Goal: Task Accomplishment & Management: Manage account settings

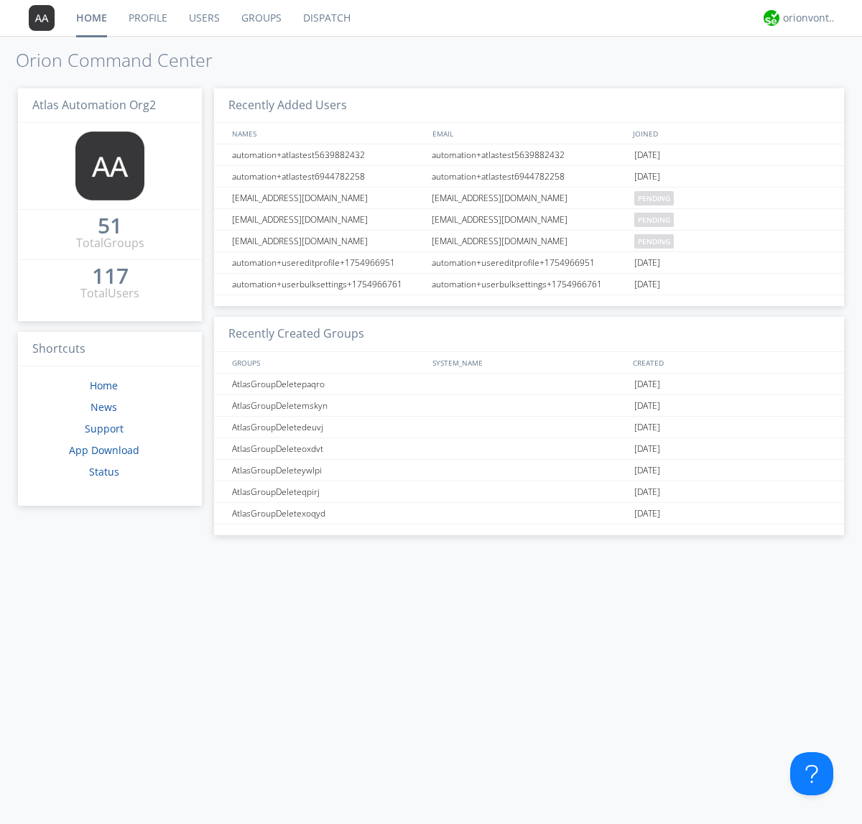
click at [203, 18] on link "Users" at bounding box center [204, 18] width 52 height 36
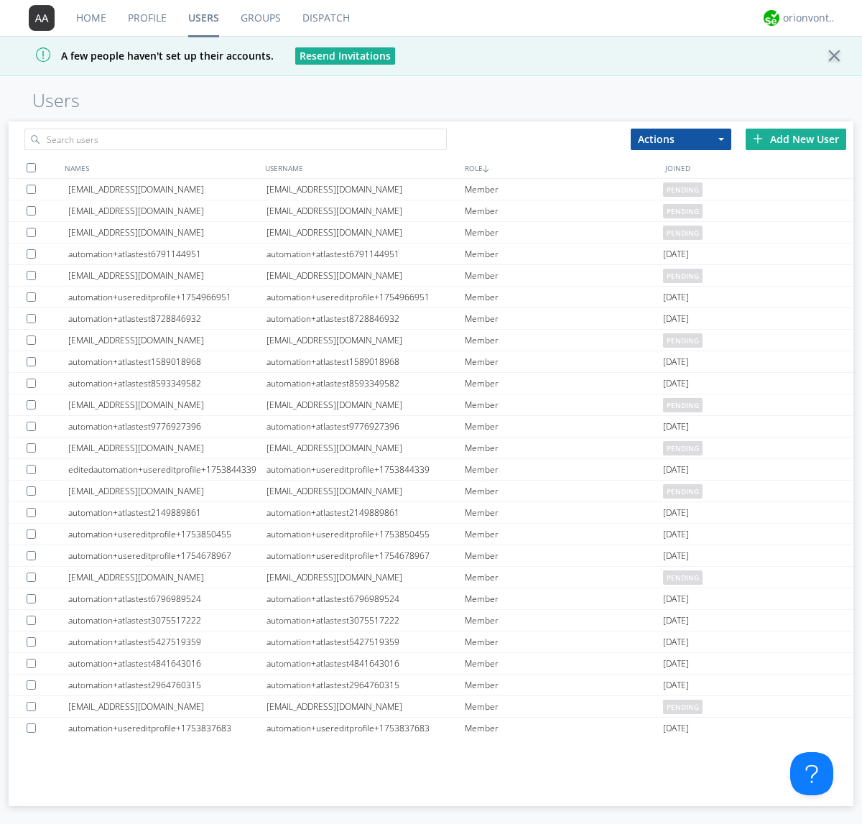
click at [796, 139] on div "Add New User" at bounding box center [796, 140] width 101 height 22
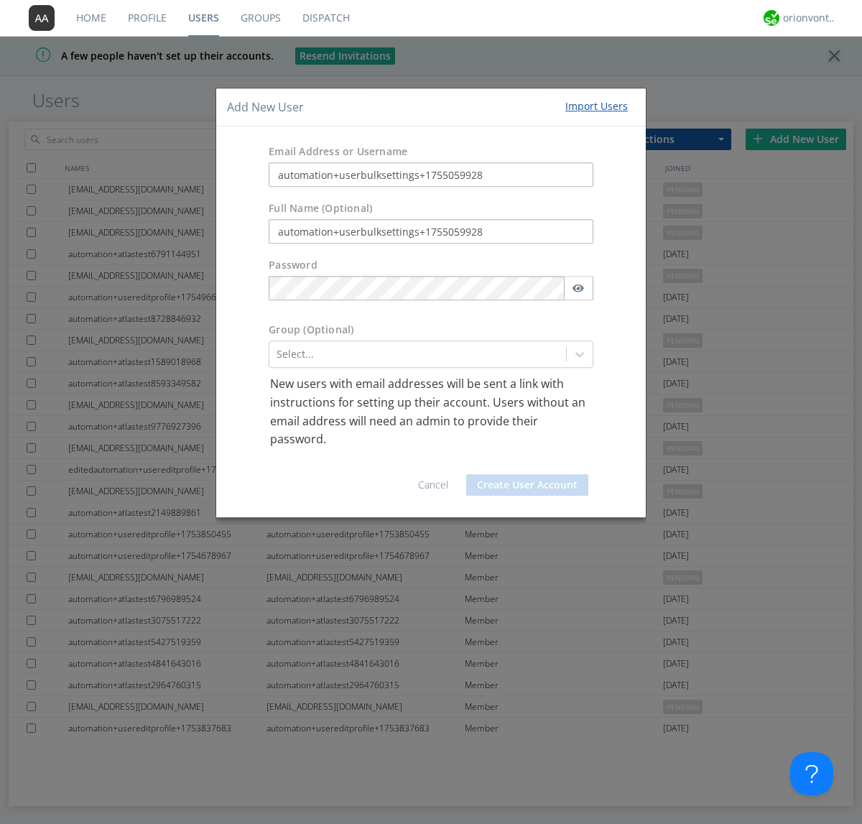
type input "automation+userbulksettings+1755059928"
click at [527, 484] on button "Create User Account" at bounding box center [527, 485] width 122 height 22
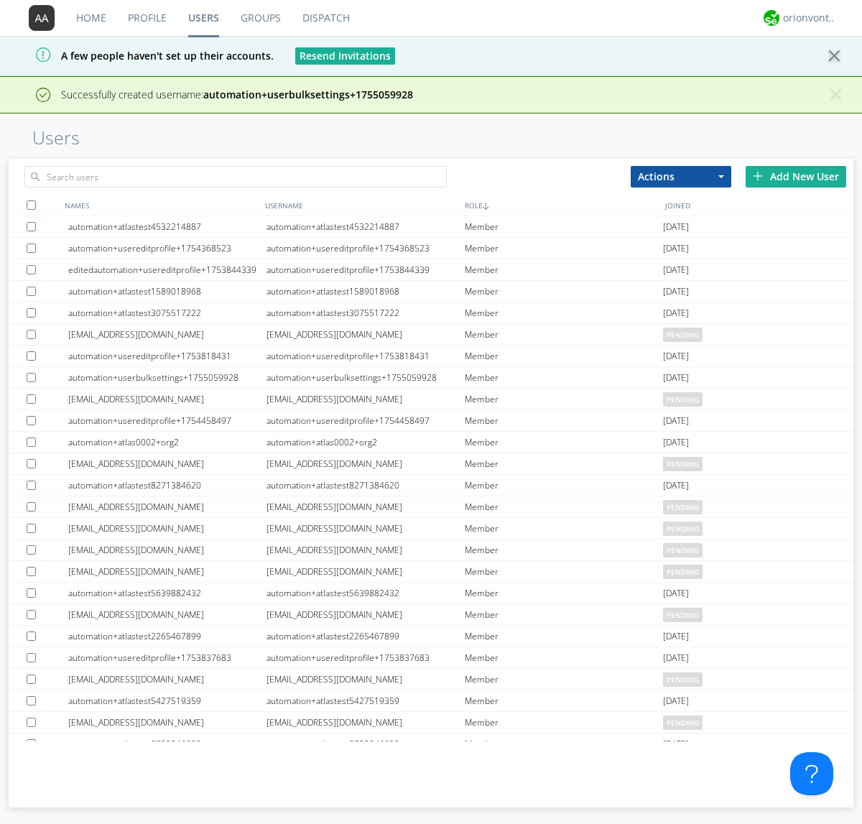
click at [796, 176] on div "Add New User" at bounding box center [796, 177] width 101 height 22
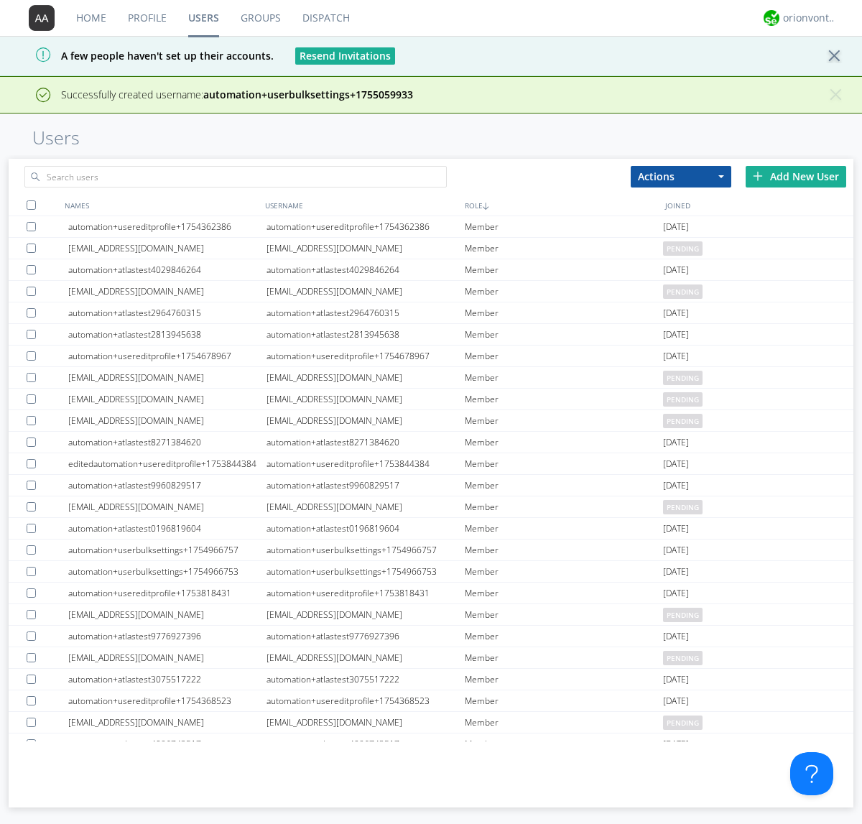
click at [796, 176] on div "Add New User" at bounding box center [796, 177] width 101 height 22
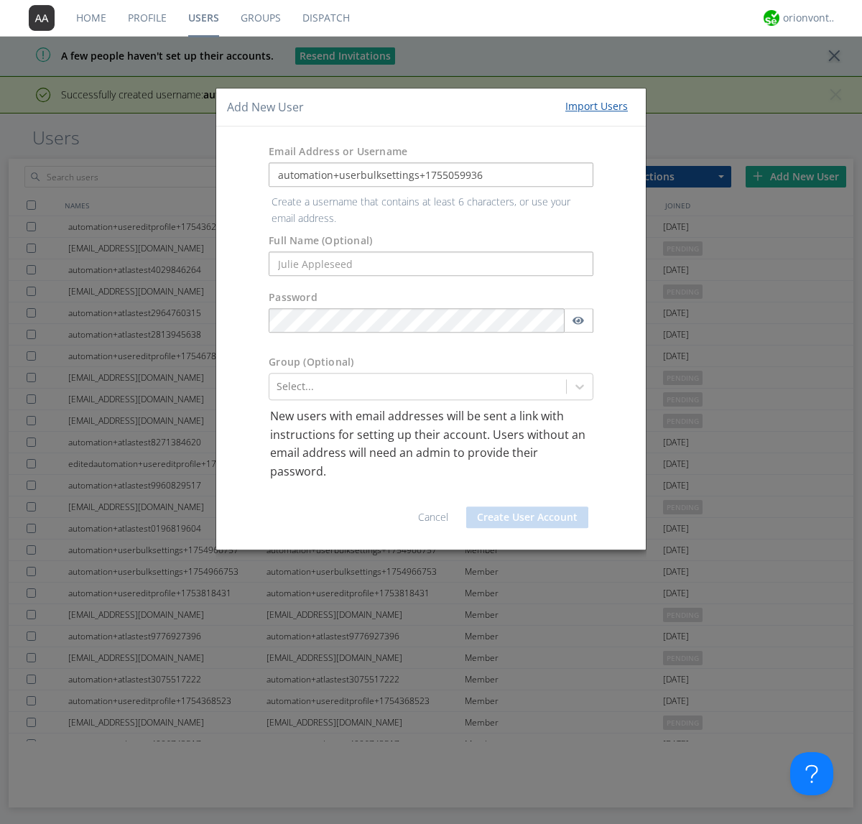
type input "automation+userbulksettings+1755059936"
click at [527, 506] on button "Create User Account" at bounding box center [527, 517] width 122 height 22
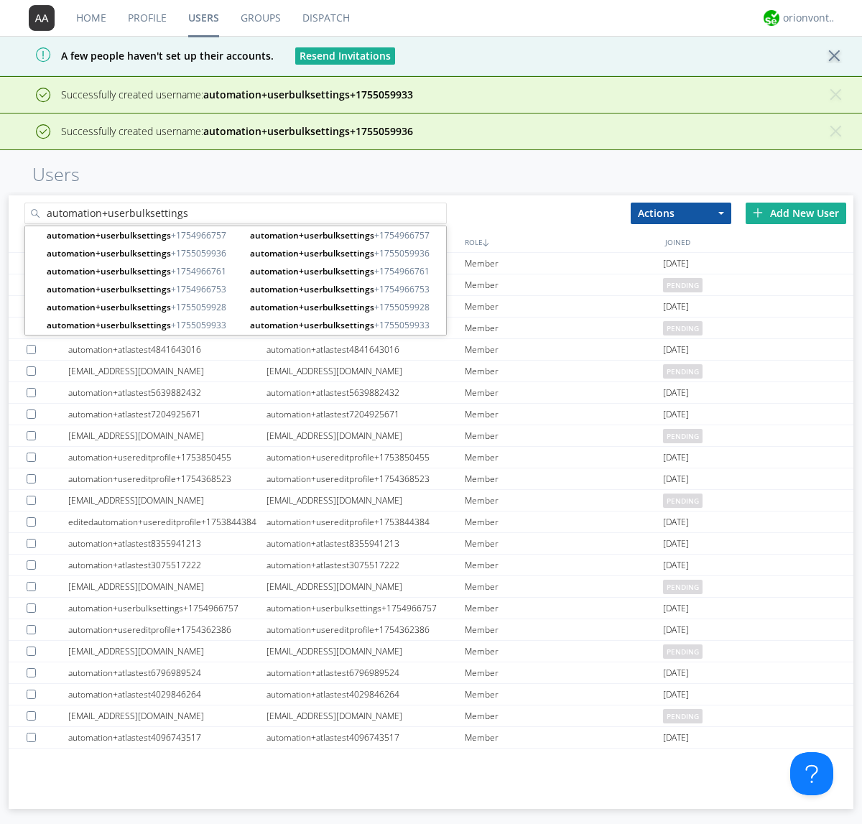
type input "automation+userbulksettings"
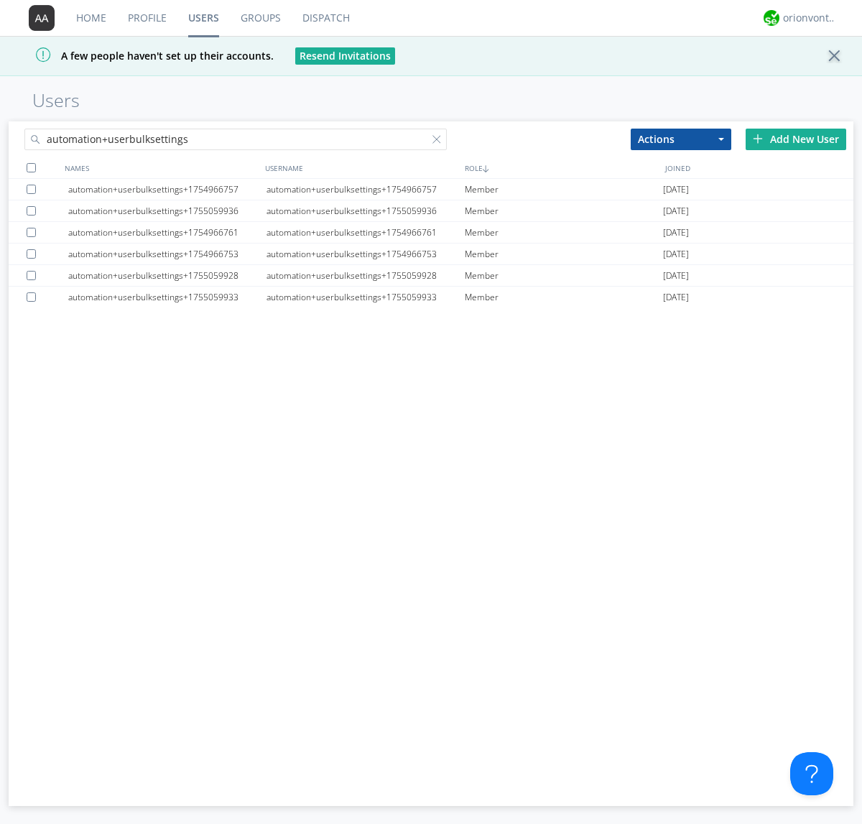
click at [31, 167] on div at bounding box center [31, 167] width 9 height 9
click at [681, 139] on button "Actions" at bounding box center [681, 140] width 101 height 22
click at [0, 0] on link "Edit Settings" at bounding box center [0, 0] width 0 height 0
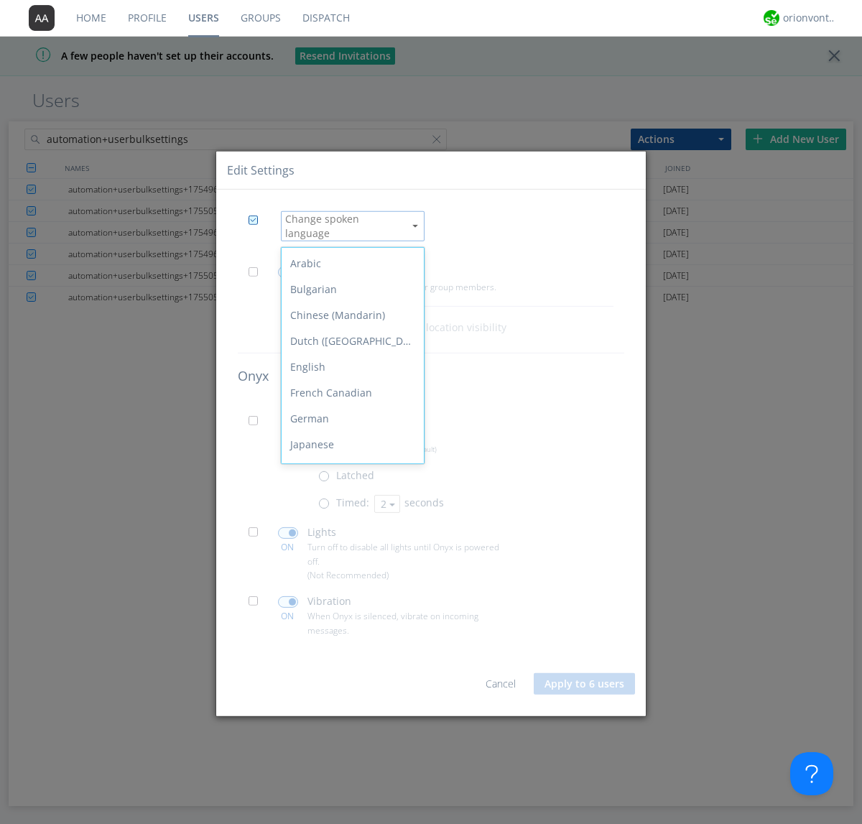
click at [349, 613] on div "Spanish" at bounding box center [353, 626] width 142 height 26
click at [257, 270] on span at bounding box center [258, 276] width 18 height 18
click at [0, 0] on input "checkbox" at bounding box center [0, 0] width 0 height 0
click at [287, 267] on span at bounding box center [288, 272] width 20 height 11
click at [0, 0] on input "checkbox" at bounding box center [0, 0] width 0 height 0
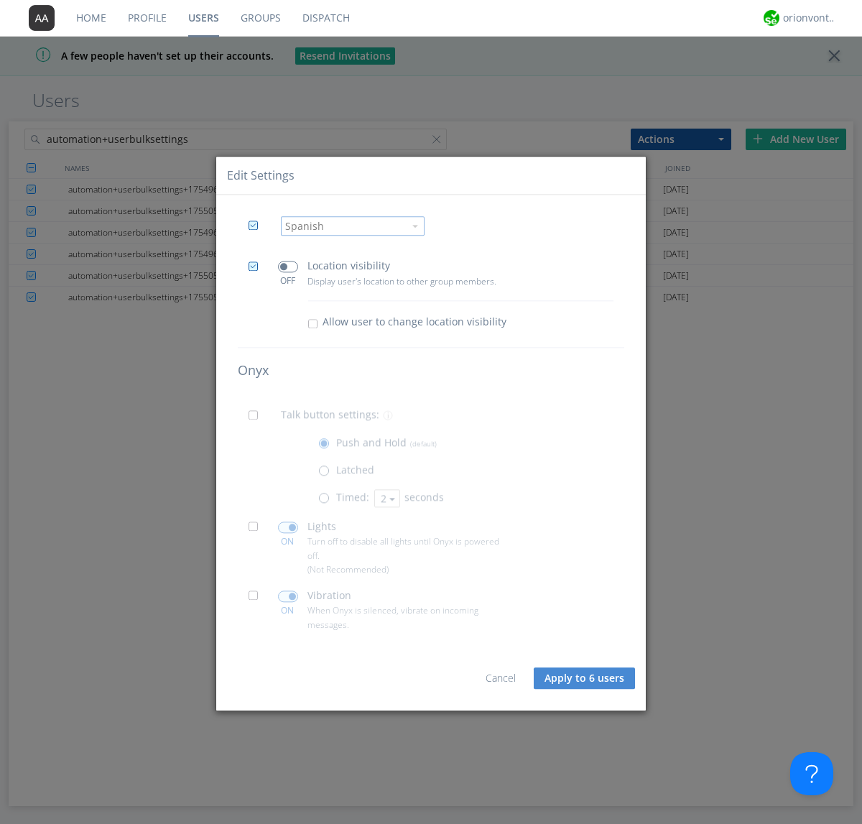
click at [257, 420] on span at bounding box center [258, 420] width 18 height 18
click at [0, 0] on input "checkbox" at bounding box center [0, 0] width 0 height 0
click at [327, 501] on span at bounding box center [327, 502] width 18 height 18
click at [0, 0] on input "radio" at bounding box center [0, 0] width 0 height 0
click at [386, 498] on button "2" at bounding box center [387, 498] width 26 height 18
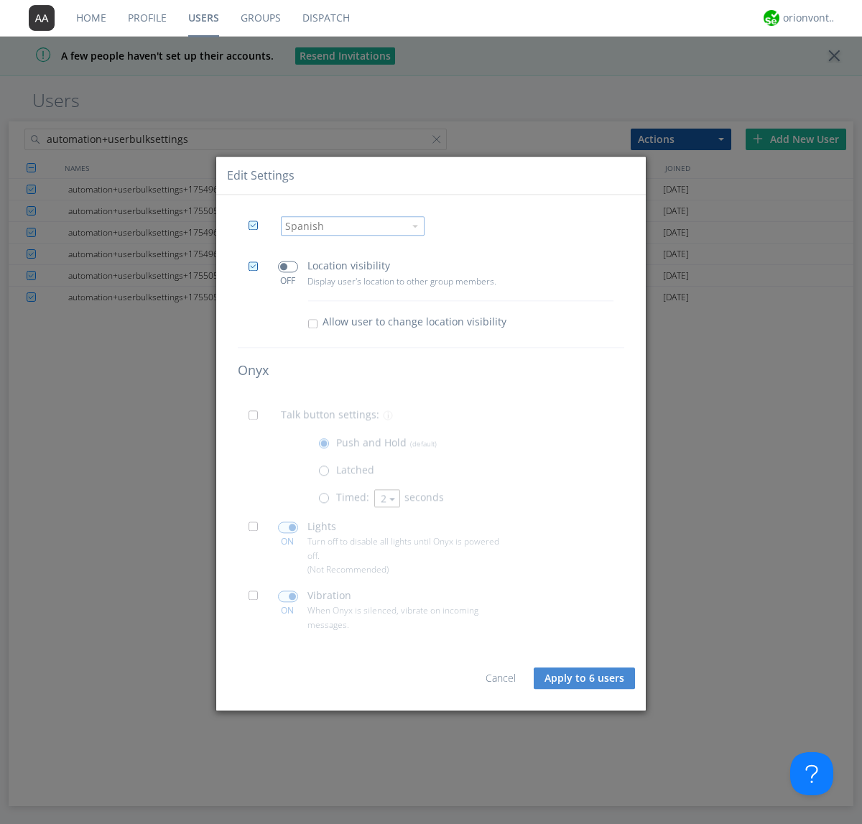
click at [0, 0] on link "3" at bounding box center [0, 0] width 0 height 0
click at [257, 531] on span at bounding box center [258, 531] width 18 height 18
click at [0, 0] on input "checkbox" at bounding box center [0, 0] width 0 height 0
click at [287, 527] on span at bounding box center [288, 527] width 20 height 11
click at [0, 0] on input "checkbox" at bounding box center [0, 0] width 0 height 0
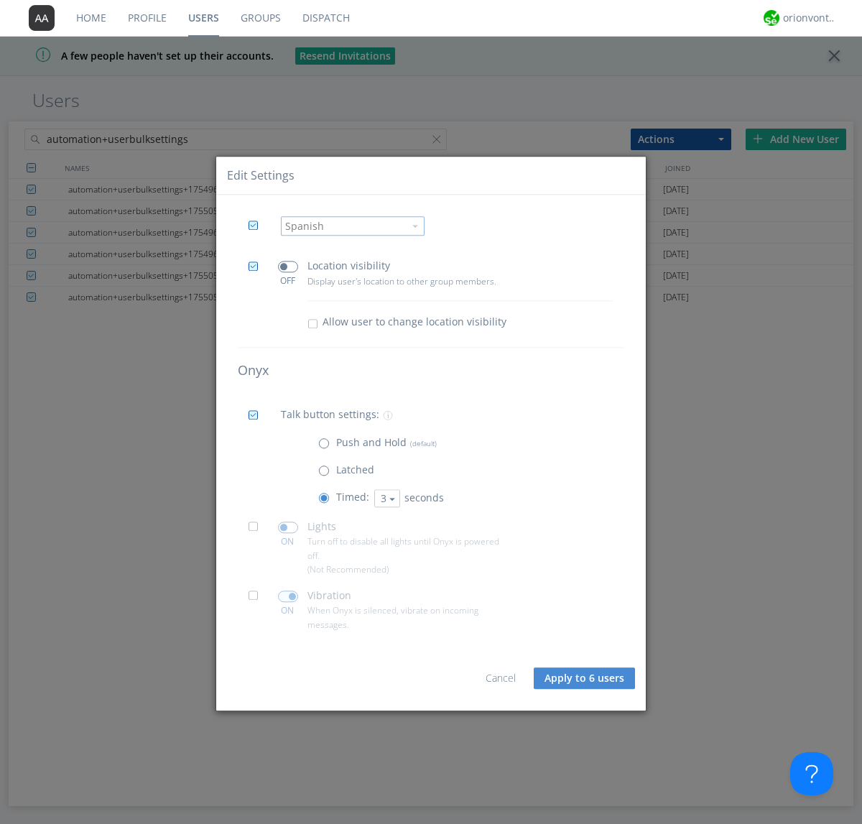
click at [257, 600] on span at bounding box center [258, 600] width 18 height 18
click at [0, 0] on input "checkbox" at bounding box center [0, 0] width 0 height 0
click at [287, 596] on span at bounding box center [288, 596] width 20 height 11
click at [0, 0] on input "checkbox" at bounding box center [0, 0] width 0 height 0
click at [586, 678] on button "Apply to 6 users" at bounding box center [584, 678] width 101 height 22
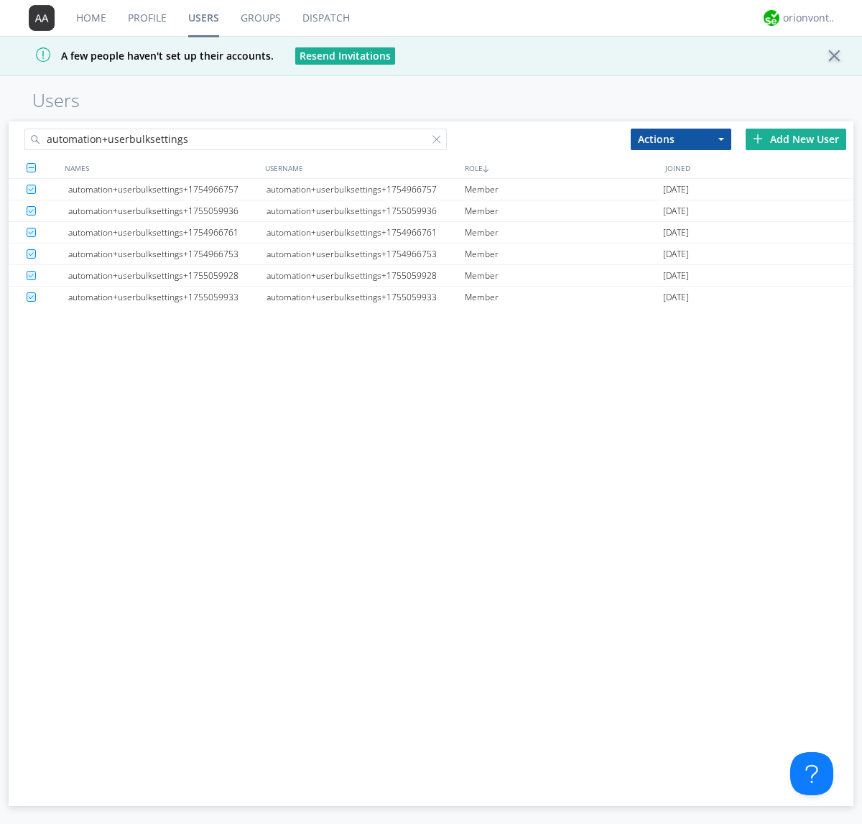
click at [203, 18] on link "Users" at bounding box center [203, 18] width 52 height 36
click at [440, 142] on div at bounding box center [439, 142] width 14 height 14
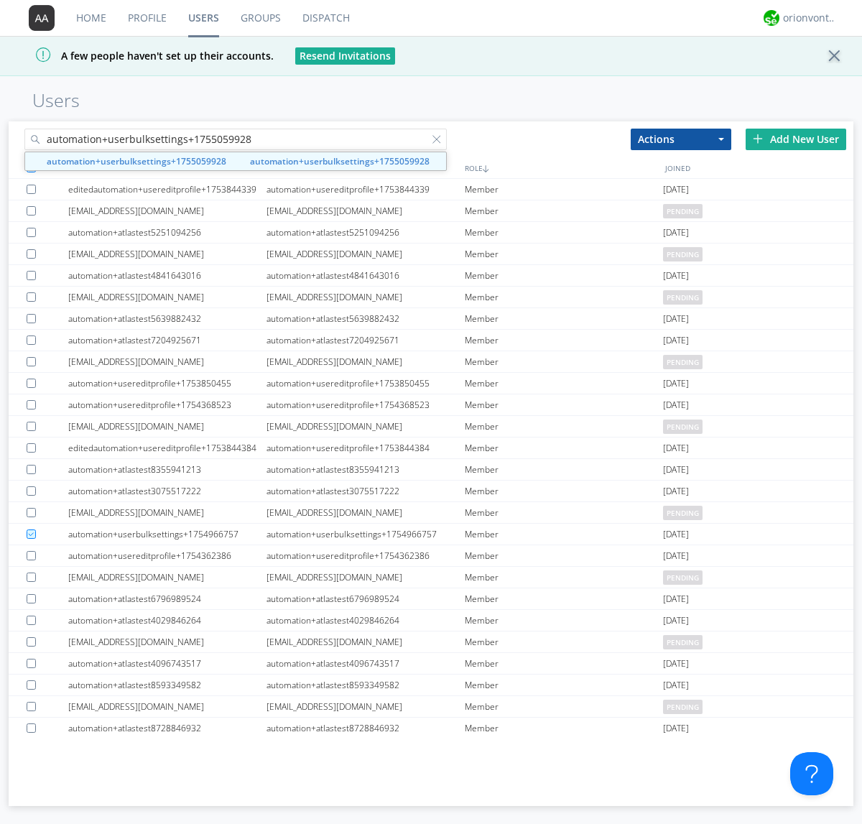
type input "automation+userbulksettings+1755059928"
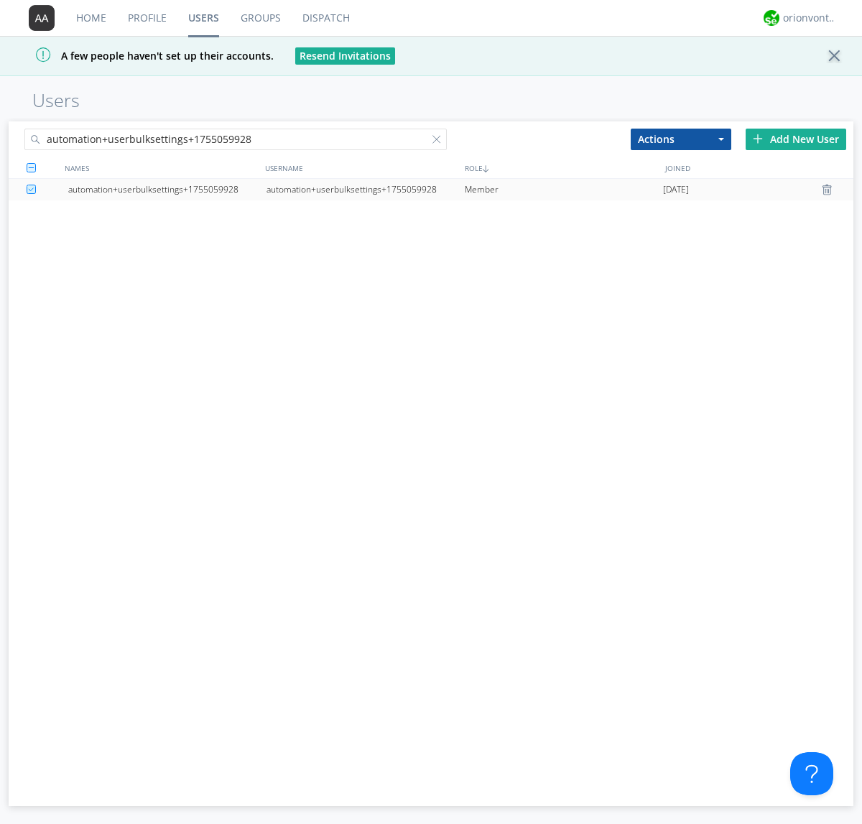
click at [365, 189] on div "automation+userbulksettings+1755059928" at bounding box center [366, 190] width 198 height 22
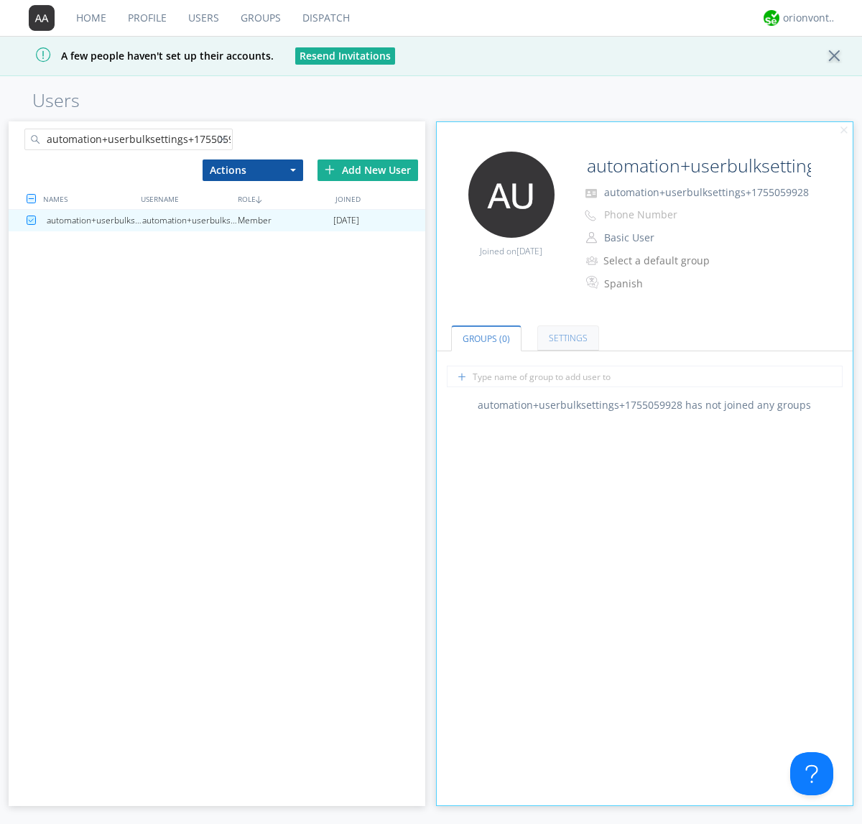
click at [566, 338] on link "Settings" at bounding box center [568, 337] width 62 height 25
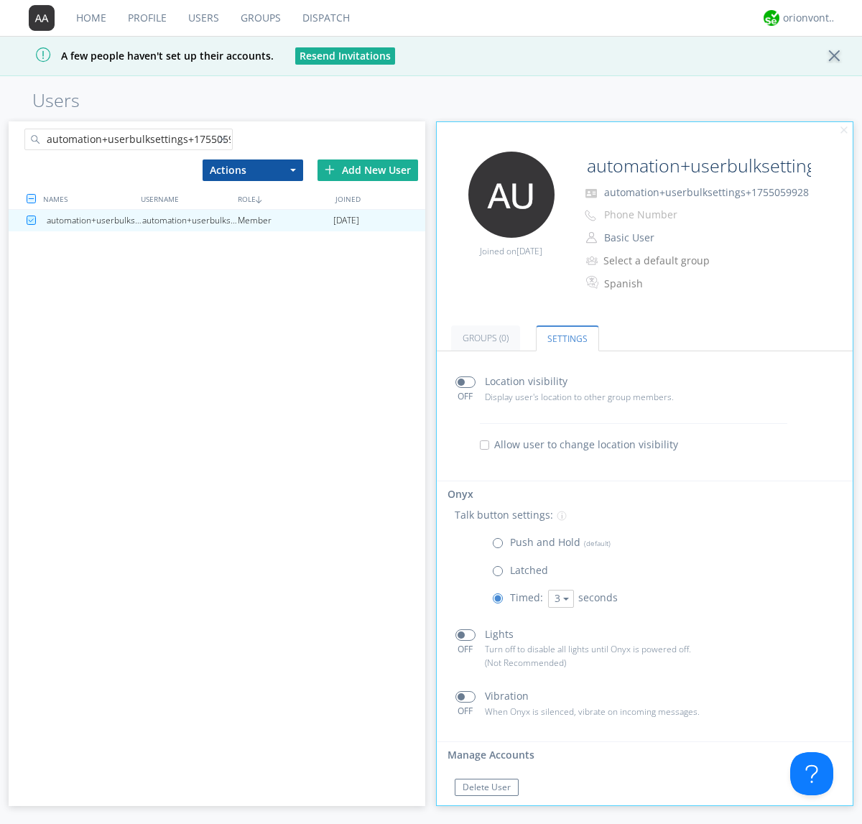
scroll to position [24, 0]
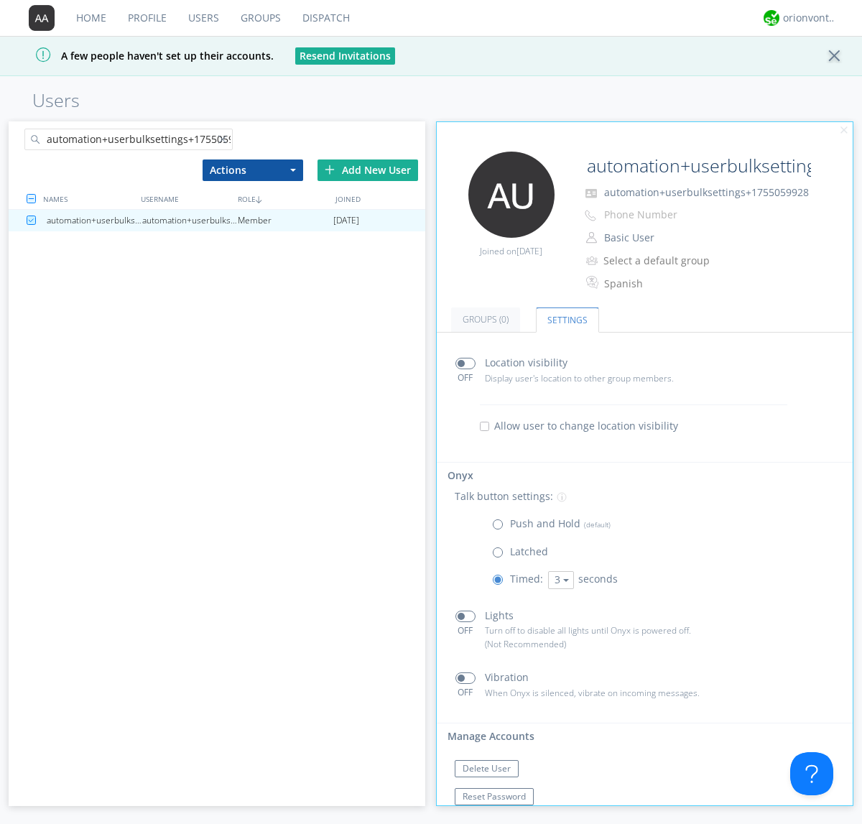
click at [225, 142] on div at bounding box center [225, 142] width 14 height 14
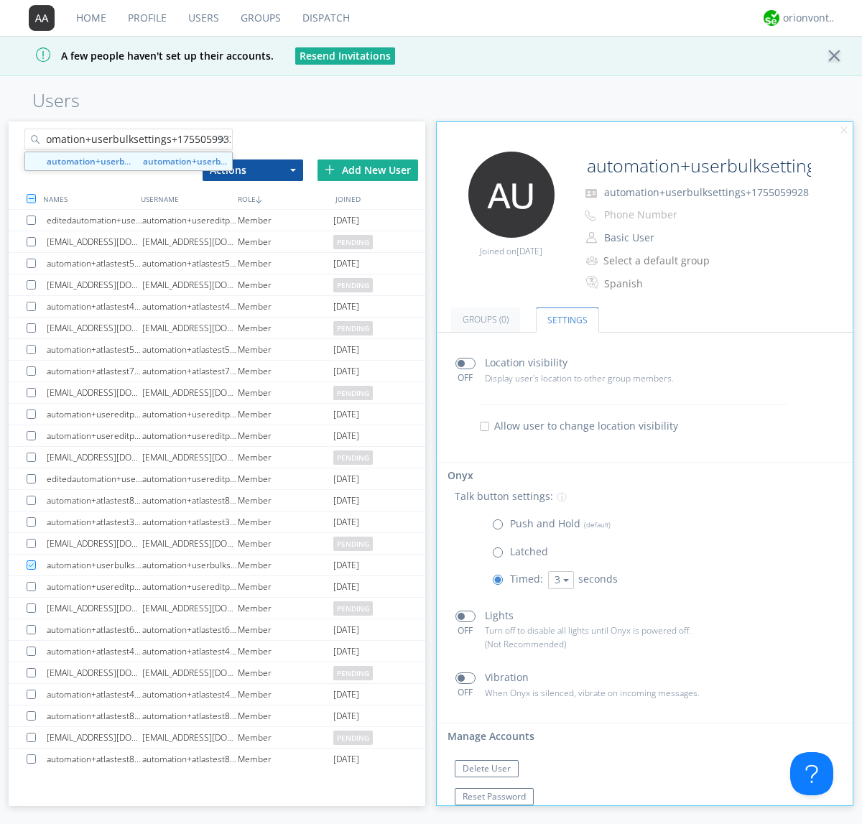
type input "automation+userbulksettings+1755059933"
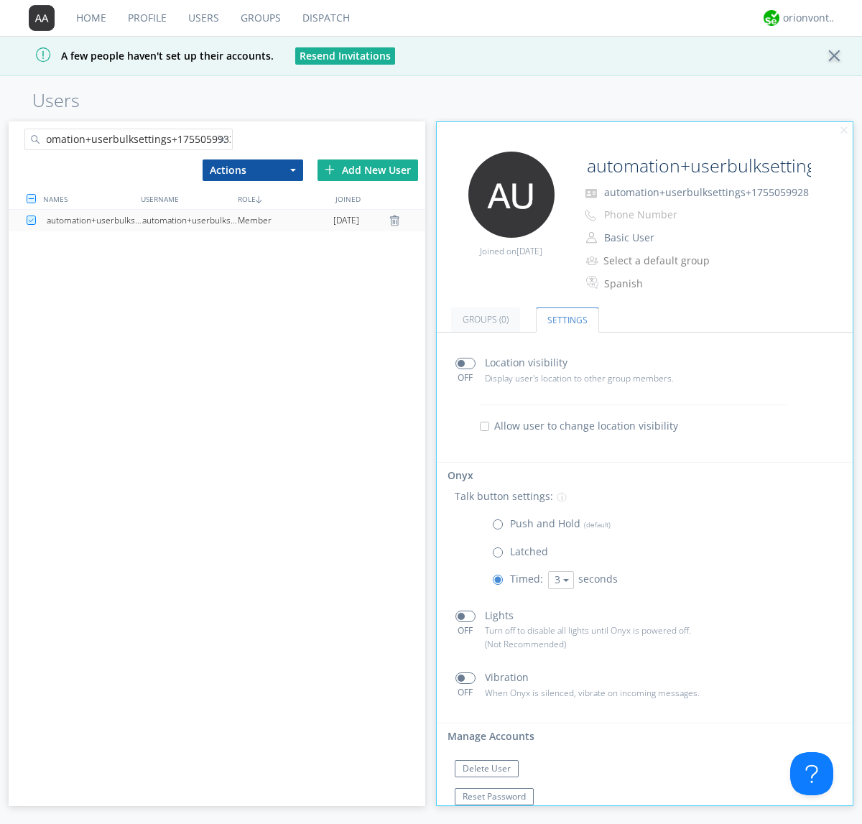
click at [190, 220] on div "automation+userbulksettings+1755059933" at bounding box center [190, 221] width 96 height 22
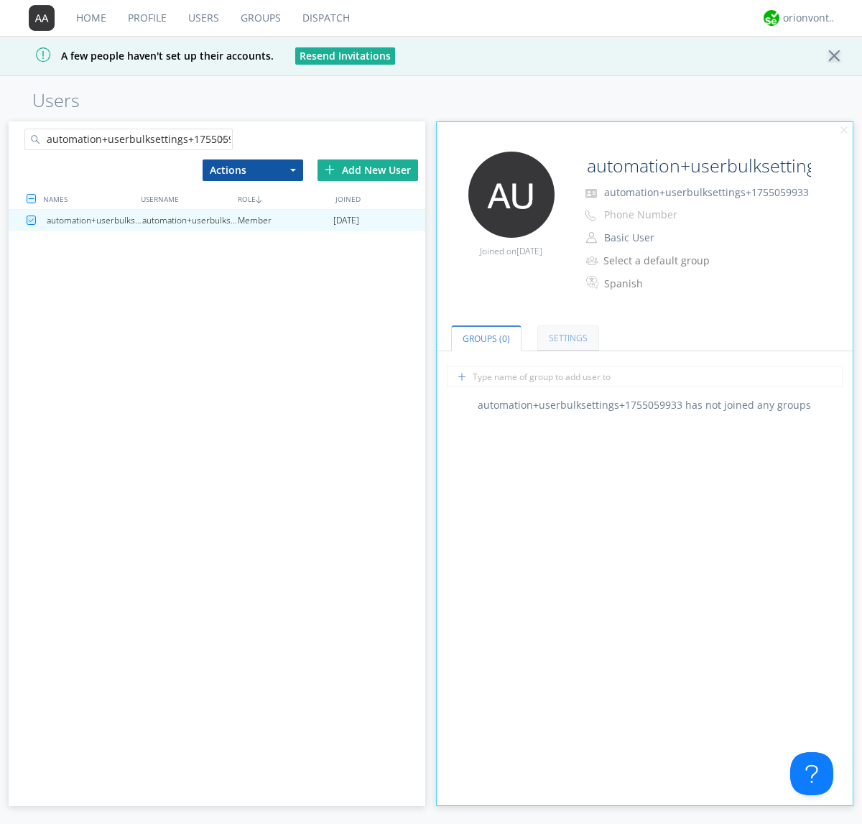
click at [566, 338] on link "Settings" at bounding box center [568, 337] width 62 height 25
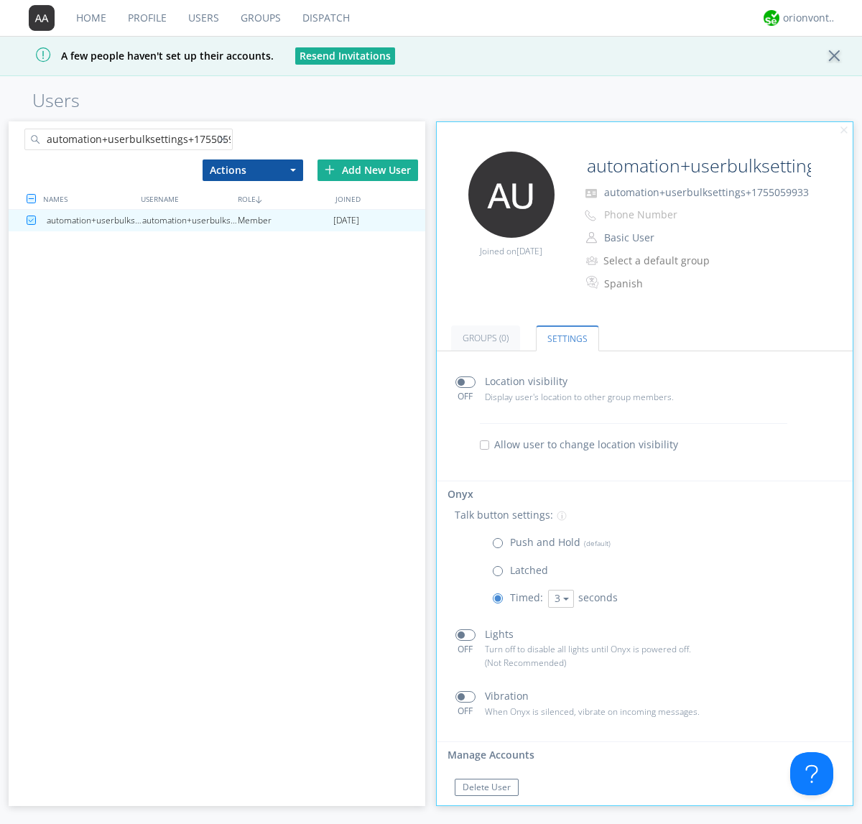
scroll to position [24, 0]
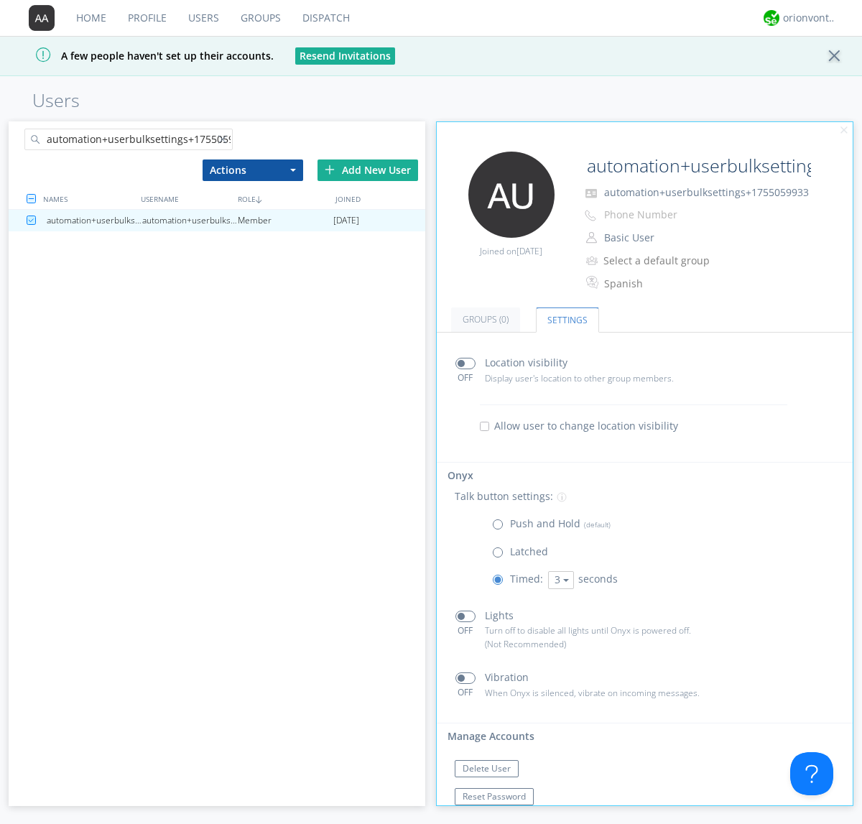
click at [225, 142] on div at bounding box center [225, 142] width 14 height 14
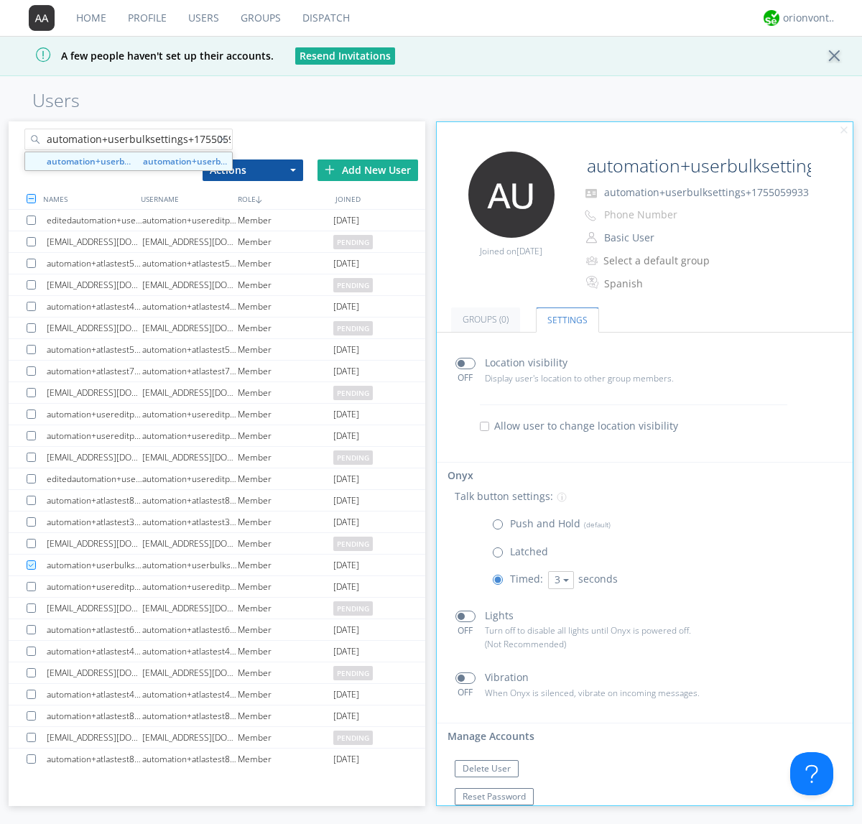
scroll to position [0, 17]
type input "automation+userbulksettings+1755059936"
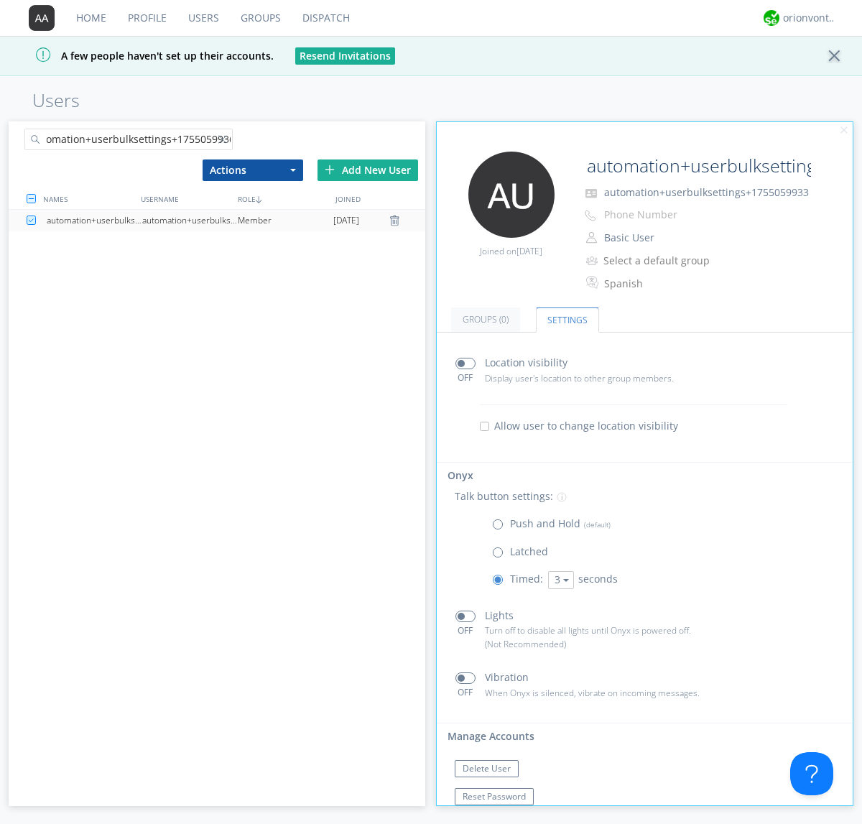
click at [190, 220] on div "automation+userbulksettings+1755059936" at bounding box center [190, 221] width 96 height 22
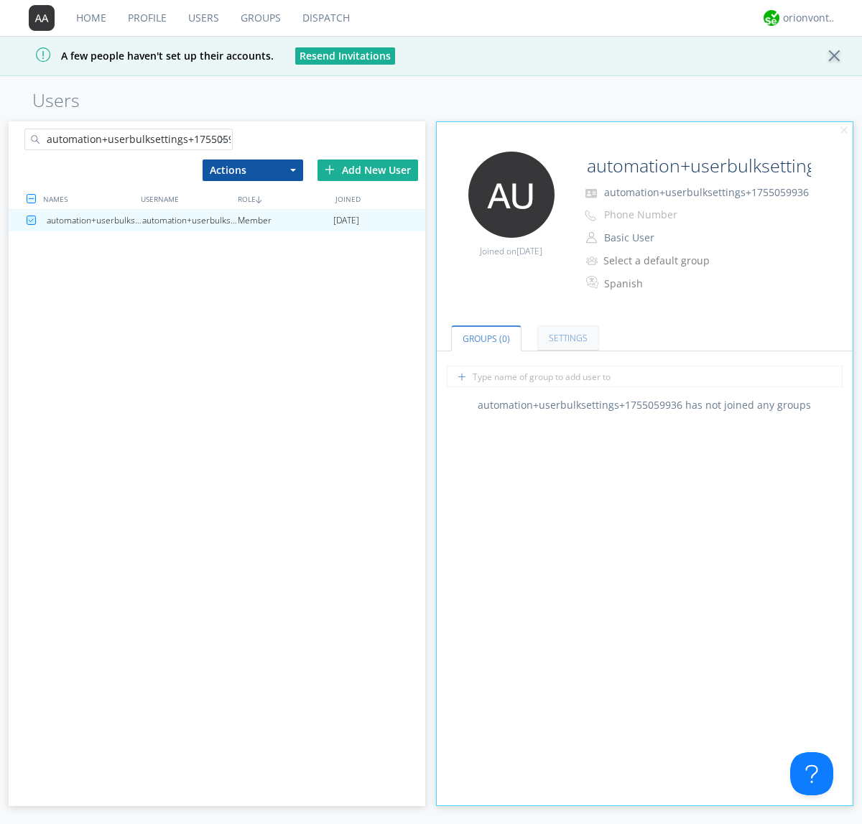
click at [566, 338] on link "Settings" at bounding box center [568, 337] width 62 height 25
